Goal: Transaction & Acquisition: Purchase product/service

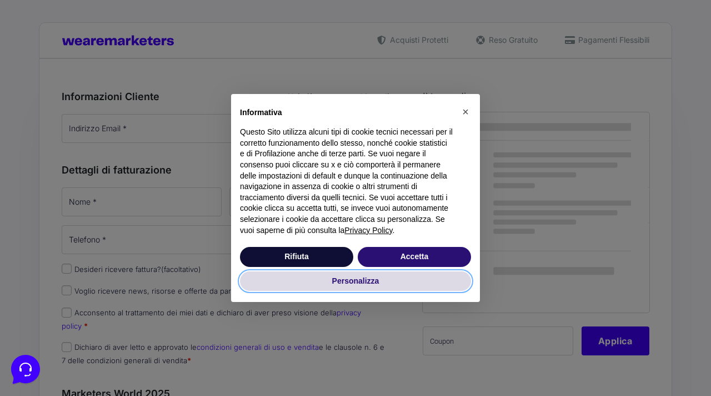
click at [439, 272] on button "Personalizza" at bounding box center [355, 281] width 231 height 20
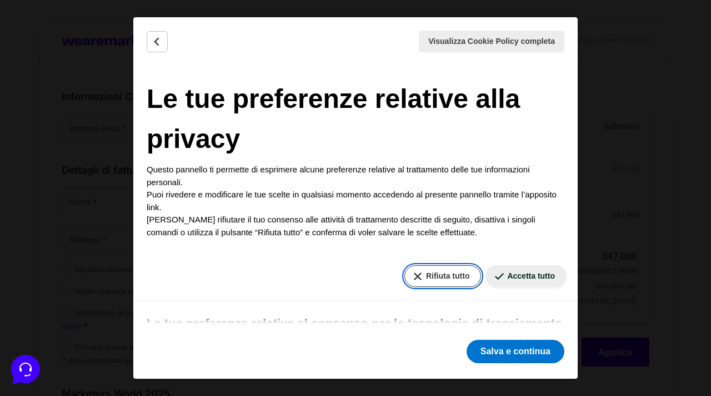
click at [446, 281] on button "Rifiuta tutto" at bounding box center [443, 276] width 77 height 22
click at [160, 34] on button "Indietro" at bounding box center [157, 41] width 21 height 21
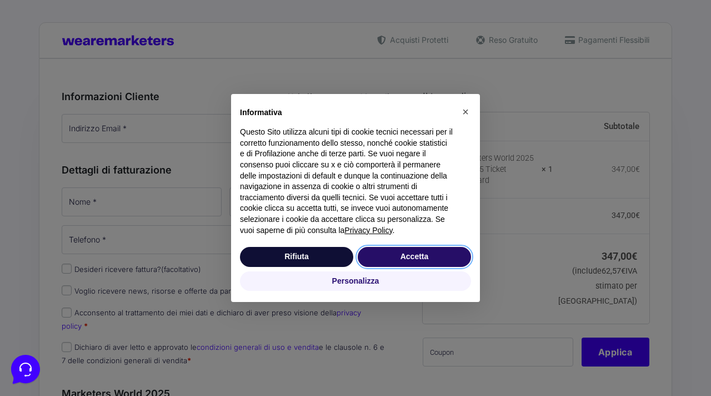
click at [422, 256] on button "Accetta" at bounding box center [414, 257] width 113 height 20
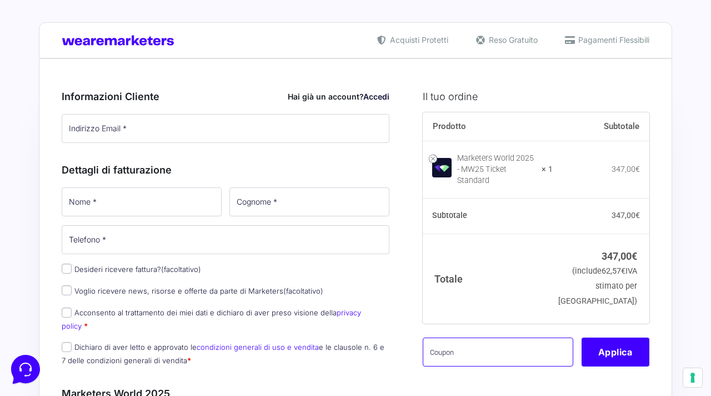
click at [543, 346] on input "text" at bounding box center [498, 351] width 151 height 29
type input "m"
type input "kalemanafamily"
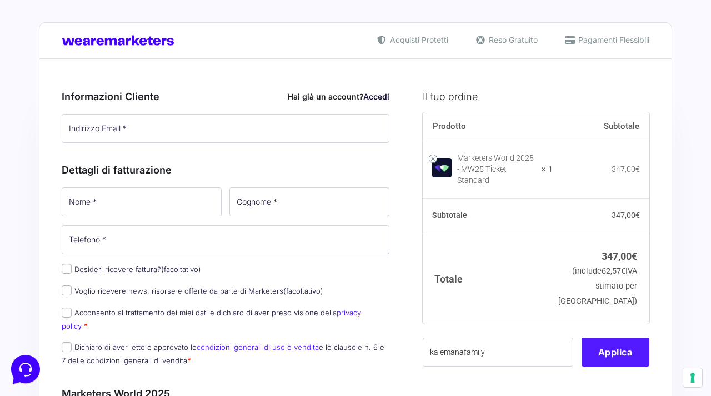
click at [623, 346] on button "Applica" at bounding box center [616, 351] width 68 height 29
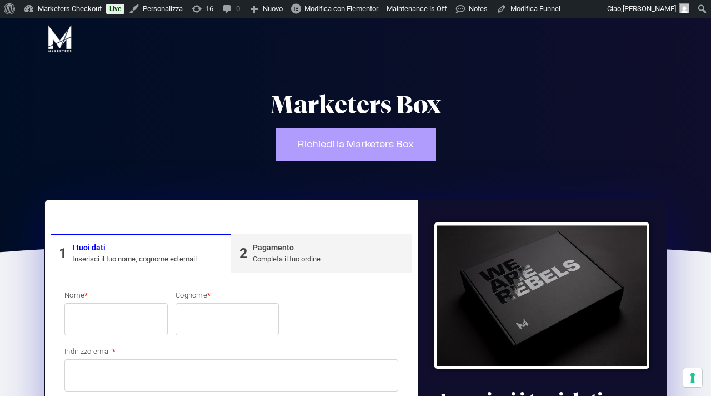
select select
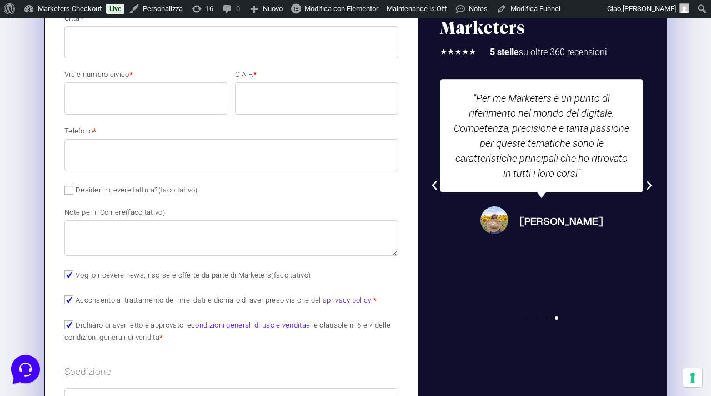
scroll to position [596, 0]
